Goal: Navigation & Orientation: Find specific page/section

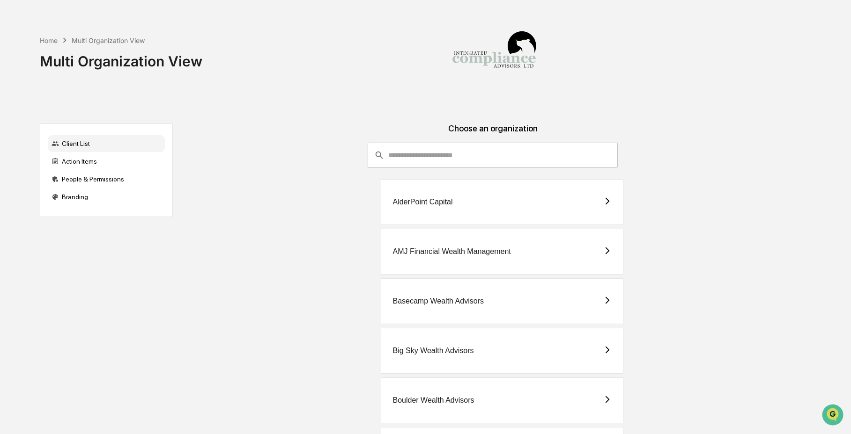
click at [429, 150] on input "consultant-dashboard__filter-organizations-search-bar" at bounding box center [502, 155] width 229 height 25
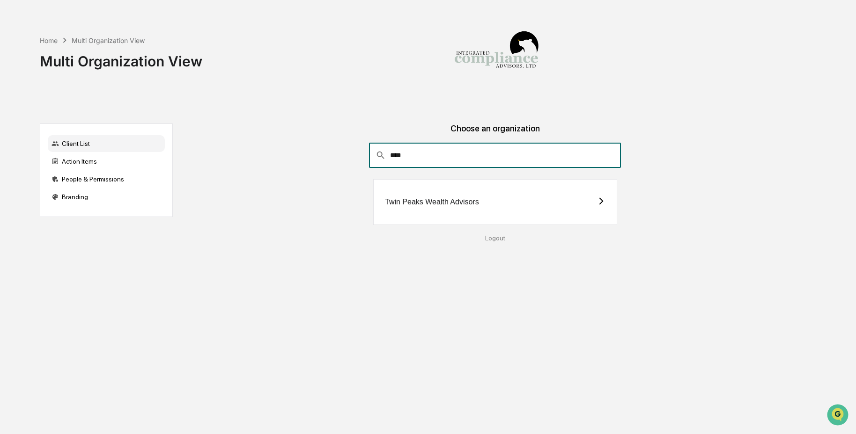
type input "****"
click at [445, 201] on div "Twin Peaks Wealth Advisors" at bounding box center [432, 202] width 94 height 8
